Goal: Task Accomplishment & Management: Complete application form

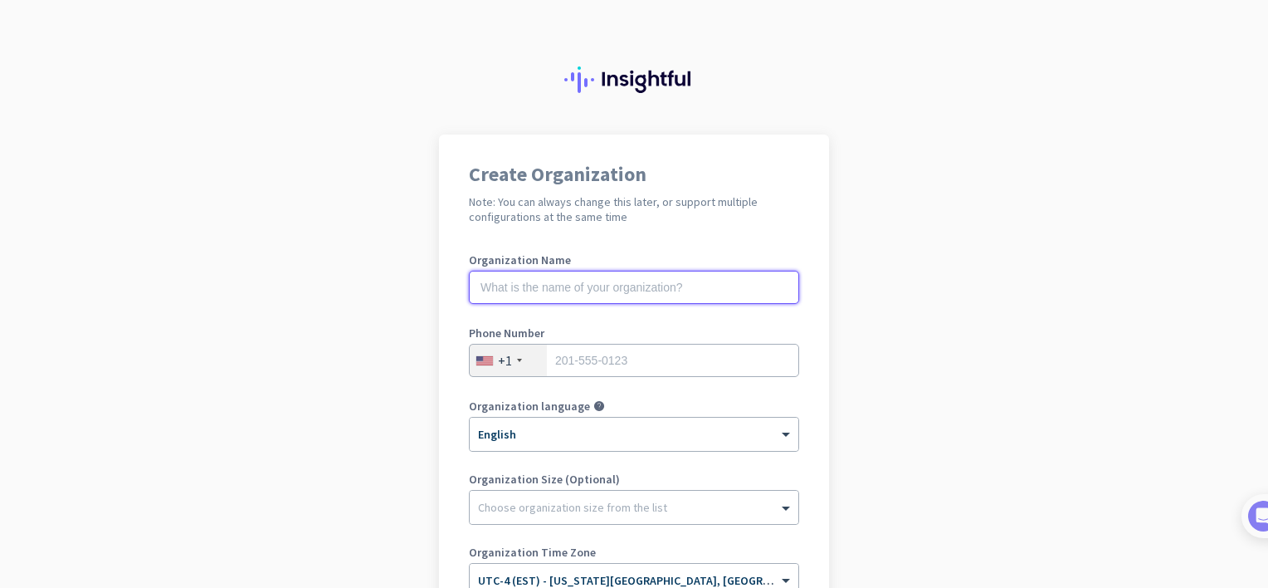
click at [665, 288] on input "text" at bounding box center [634, 287] width 330 height 33
type input "Brown Lab Sound Studios of CT llc"
type input "8456427535"
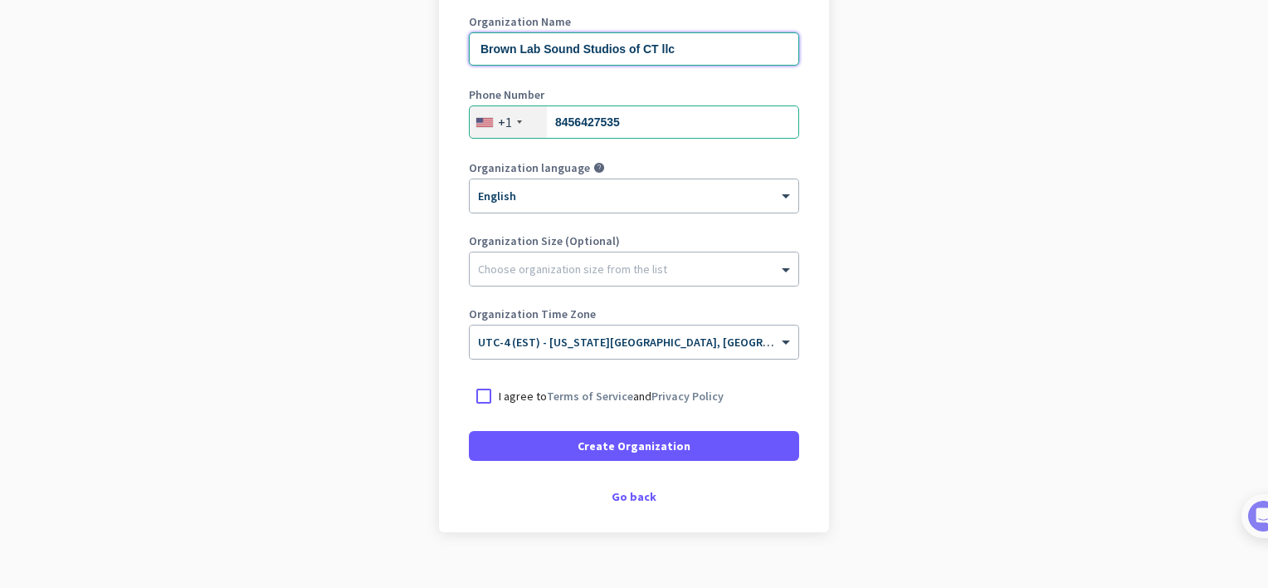
scroll to position [249, 0]
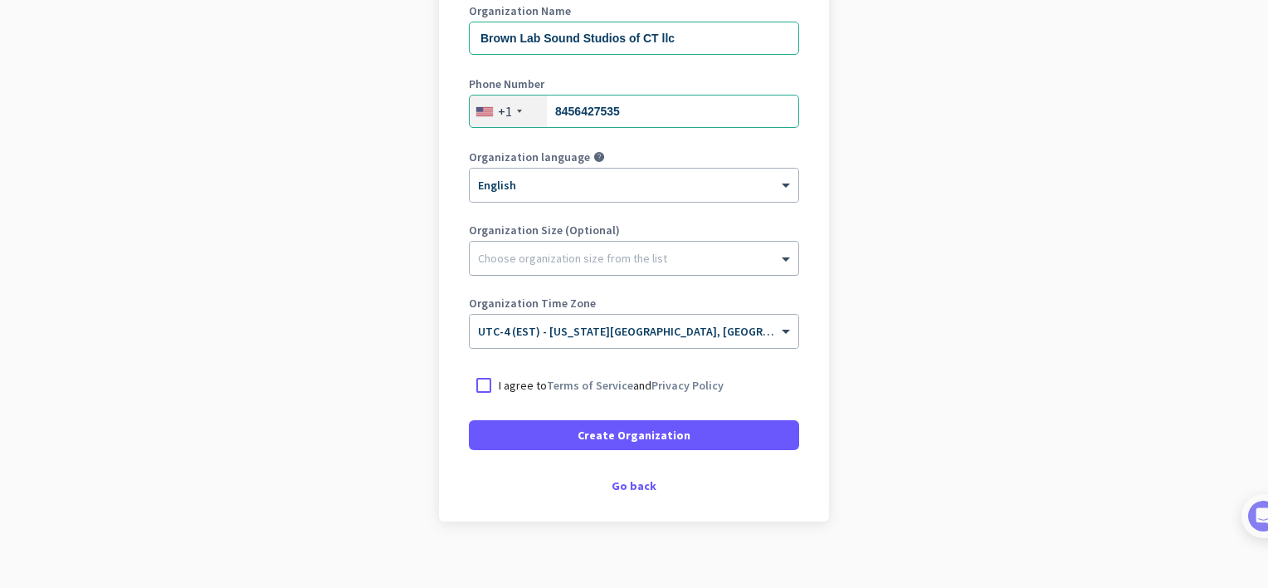
click at [727, 258] on div at bounding box center [634, 254] width 329 height 17
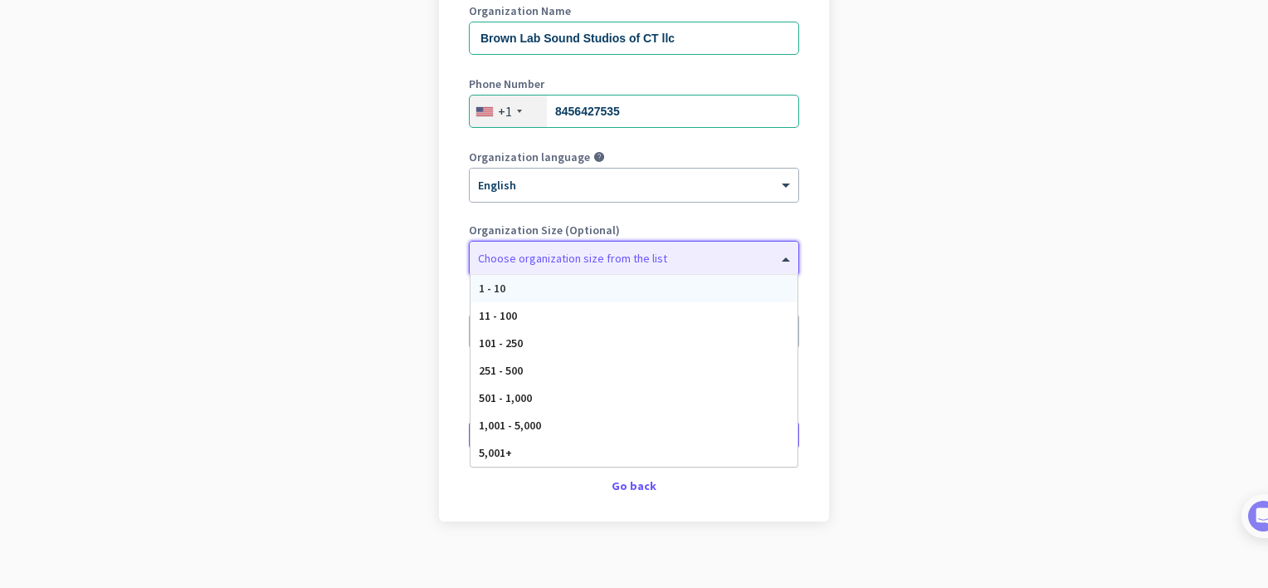
click at [551, 282] on div "1 - 10" at bounding box center [634, 288] width 327 height 27
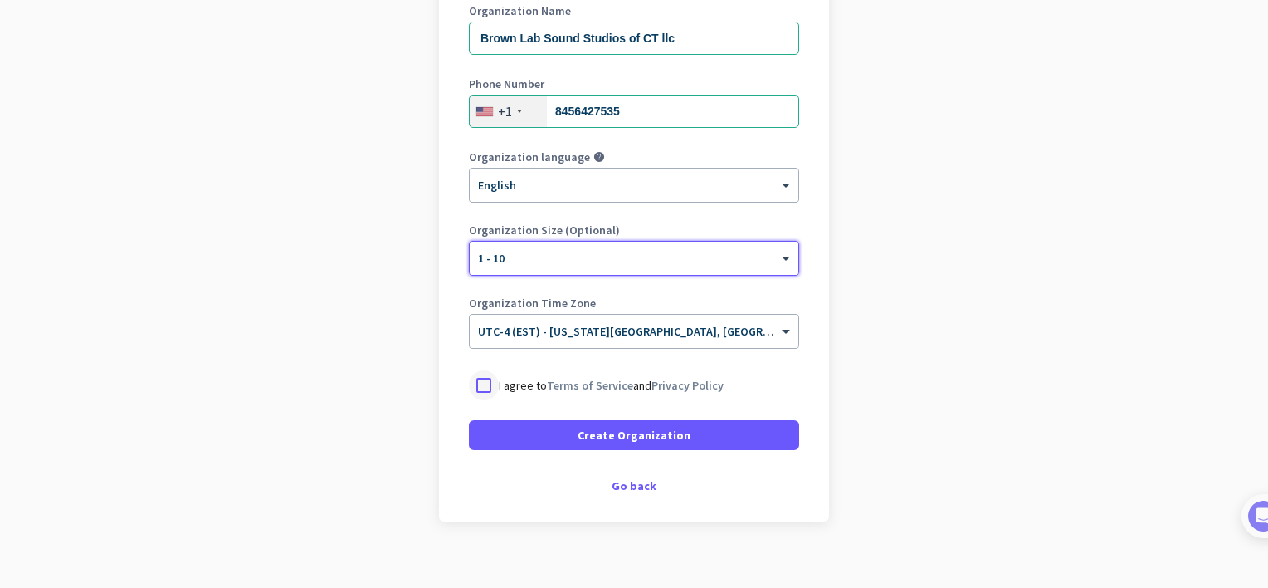
click at [478, 378] on div at bounding box center [484, 385] width 30 height 30
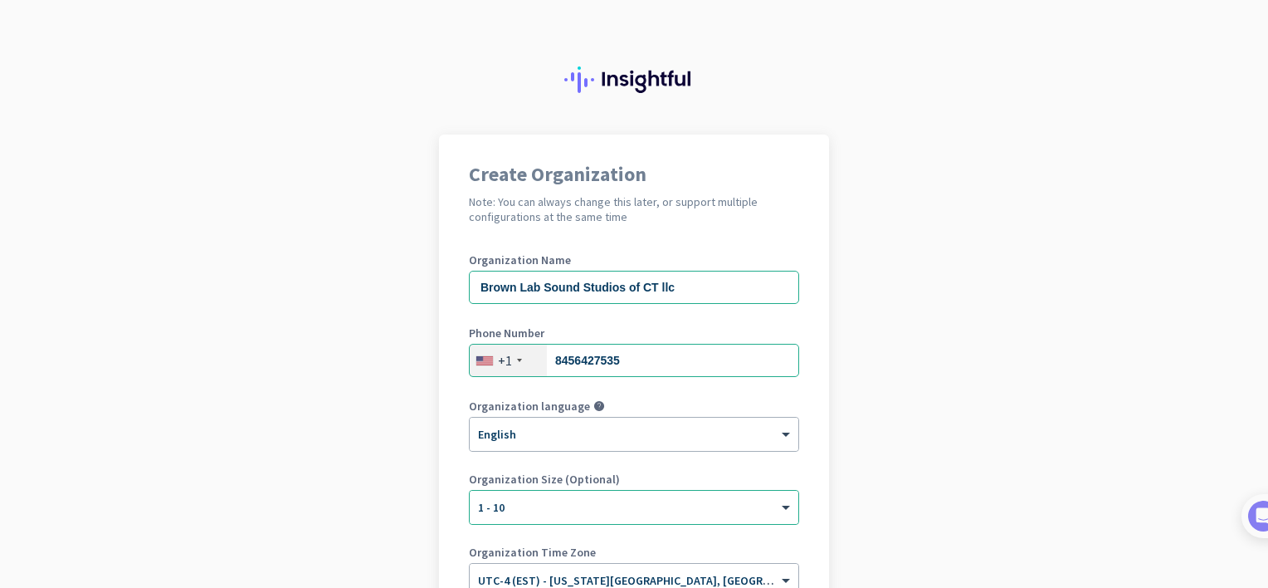
scroll to position [266, 0]
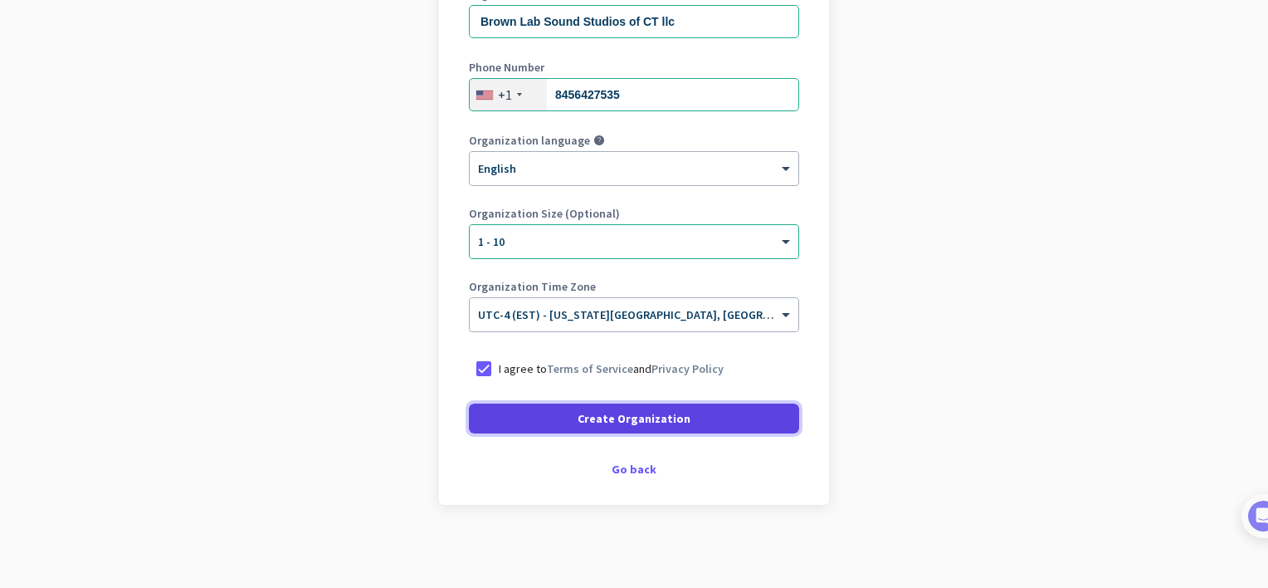
click at [622, 413] on span "Create Organization" at bounding box center [634, 418] width 113 height 17
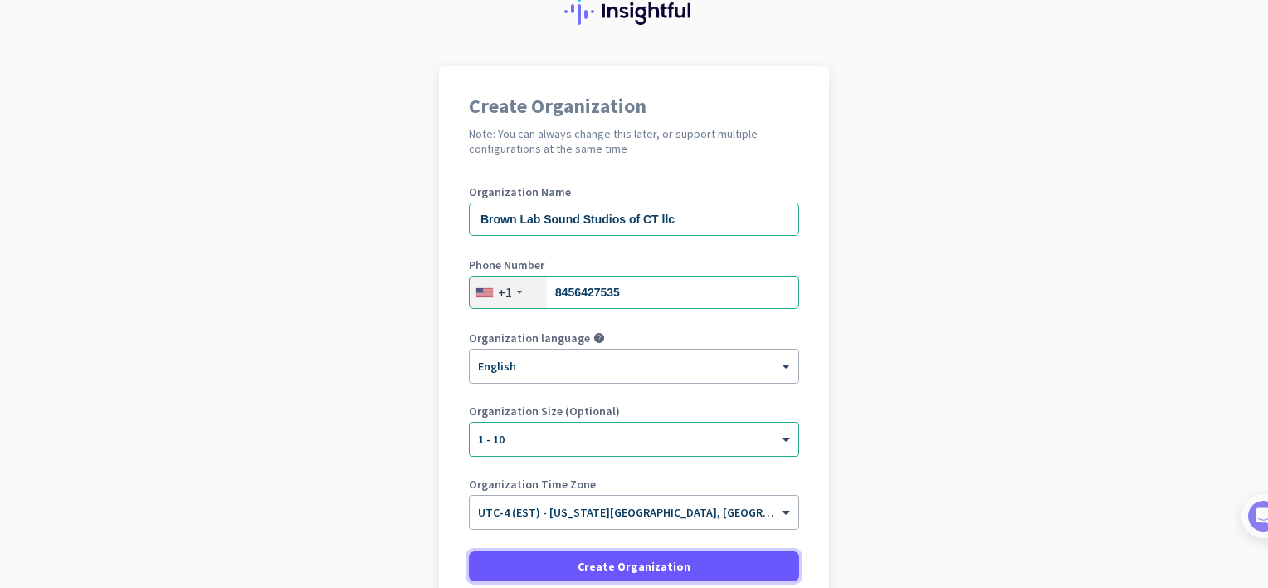
scroll to position [0, 0]
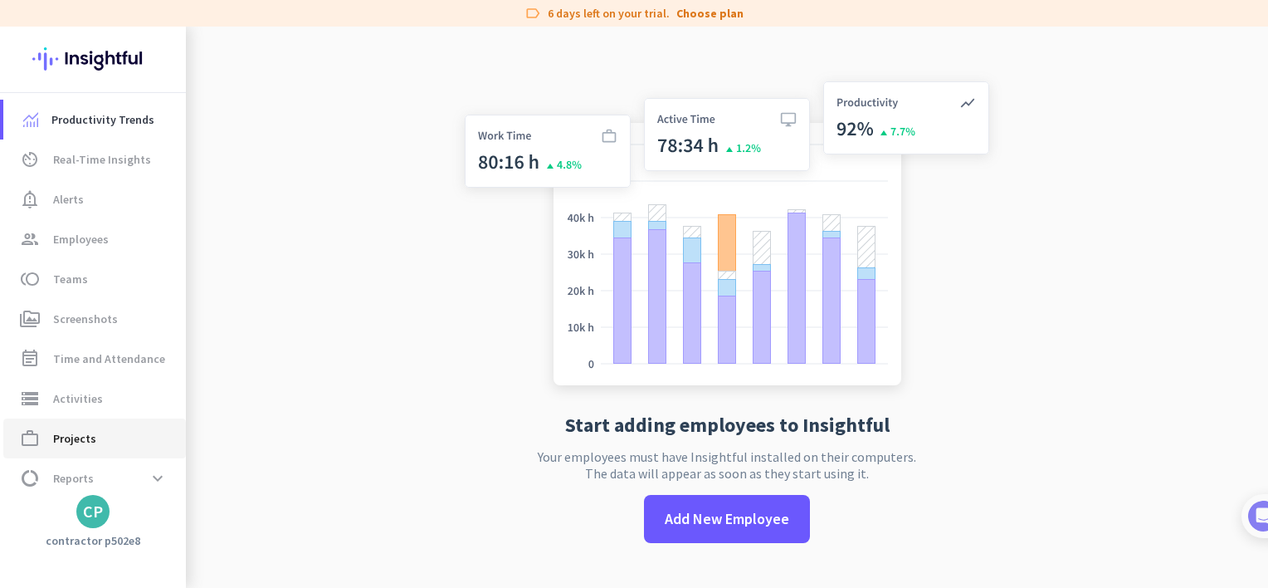
click at [66, 435] on span "Projects" at bounding box center [74, 438] width 43 height 20
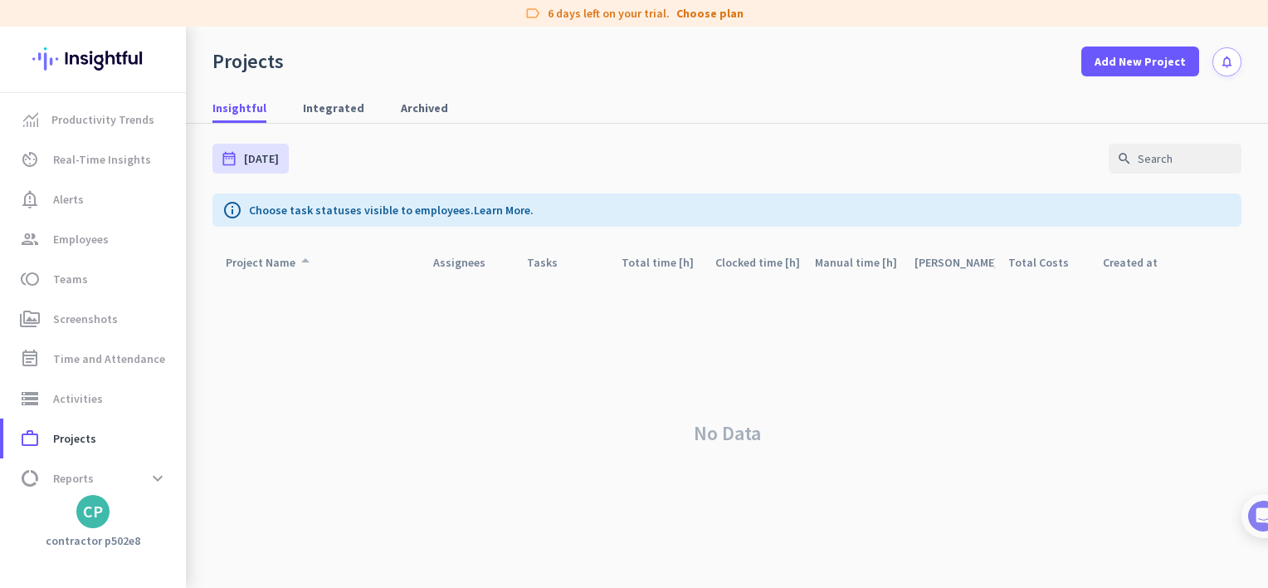
click at [256, 265] on div "Project Name arrow_drop_up" at bounding box center [271, 262] width 90 height 23
click at [315, 106] on span "Integrated" at bounding box center [333, 108] width 61 height 17
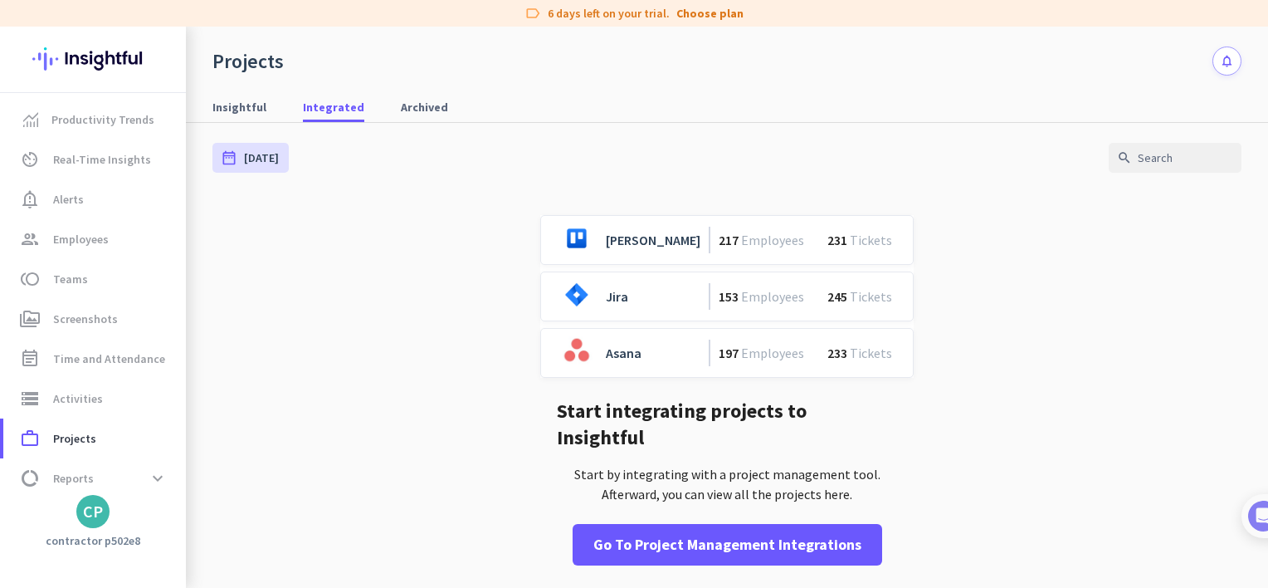
click at [101, 60] on img at bounding box center [92, 59] width 121 height 65
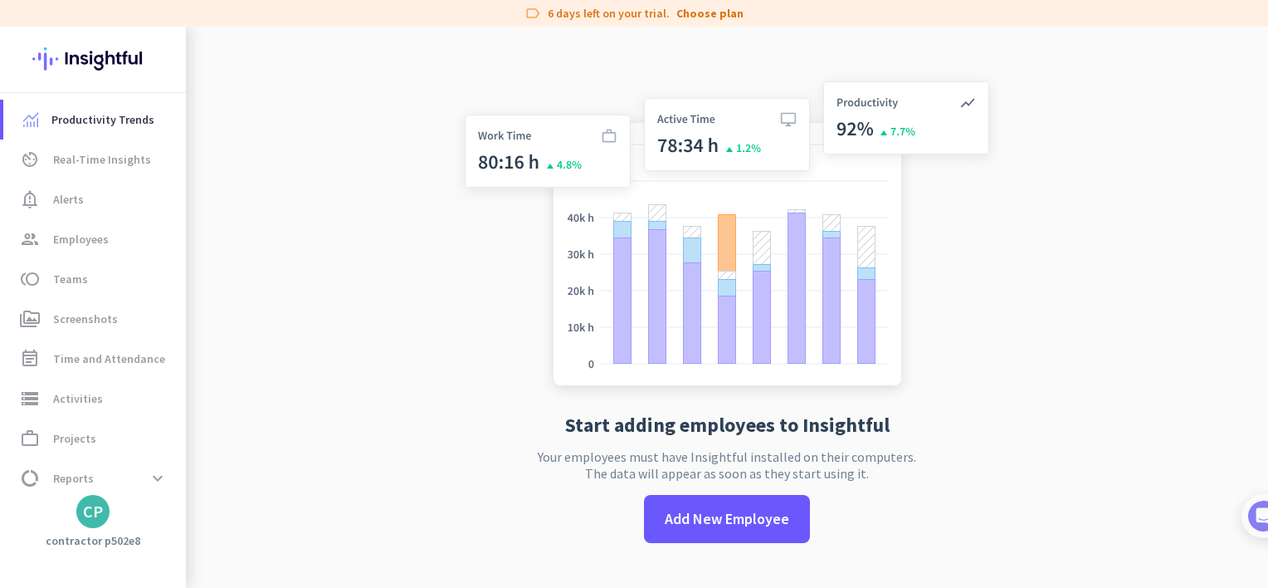
click at [94, 511] on div "CP" at bounding box center [93, 511] width 20 height 17
click at [305, 206] on div at bounding box center [634, 294] width 1268 height 588
